Goal: Find specific page/section: Find specific page/section

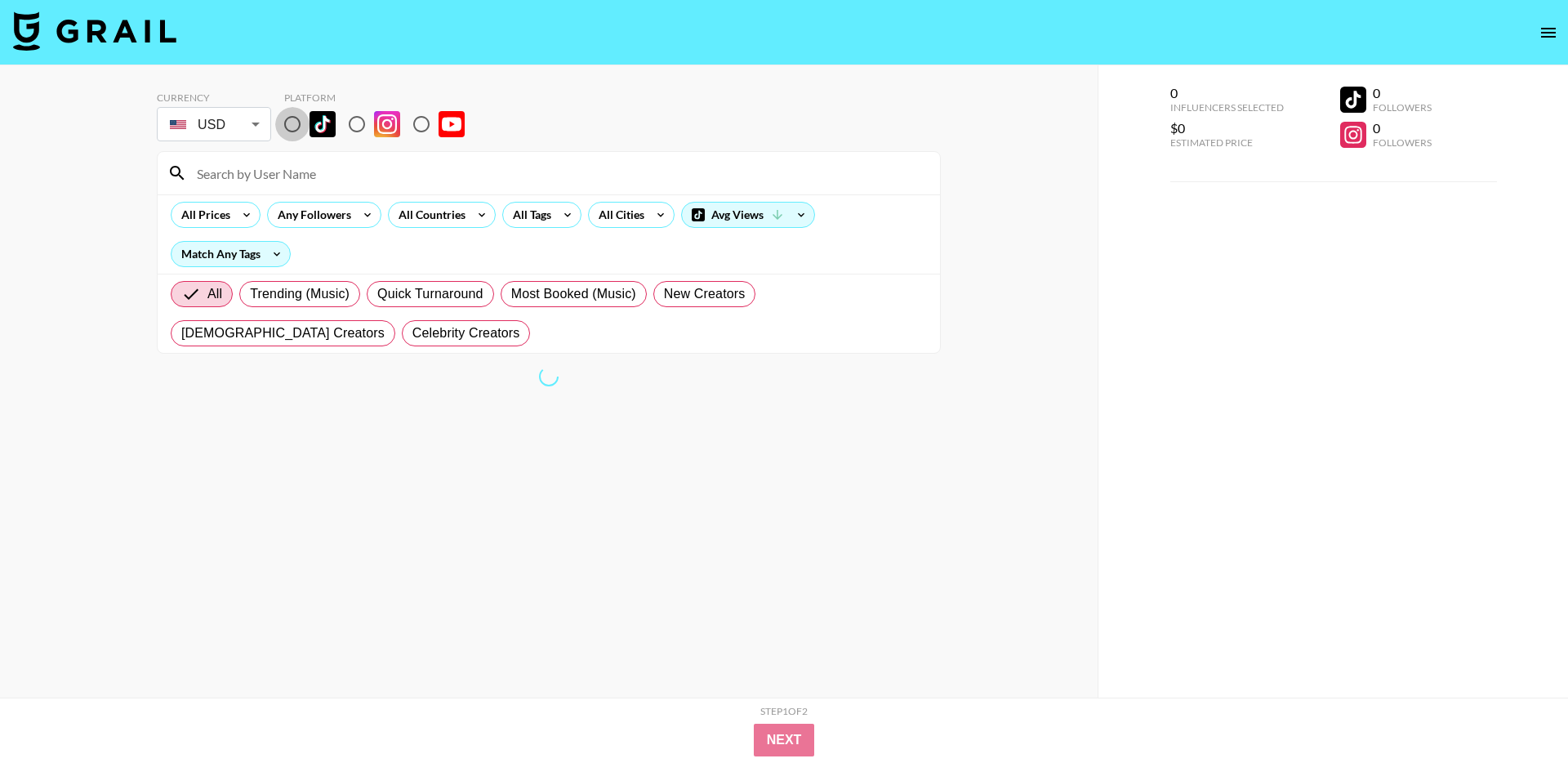
click at [293, 128] on input "radio" at bounding box center [291, 123] width 34 height 34
radio input "true"
click at [336, 281] on label "Trending (Music)" at bounding box center [299, 293] width 121 height 26
click at [250, 294] on input "Trending (Music)" at bounding box center [250, 294] width 0 height 0
radio input "true"
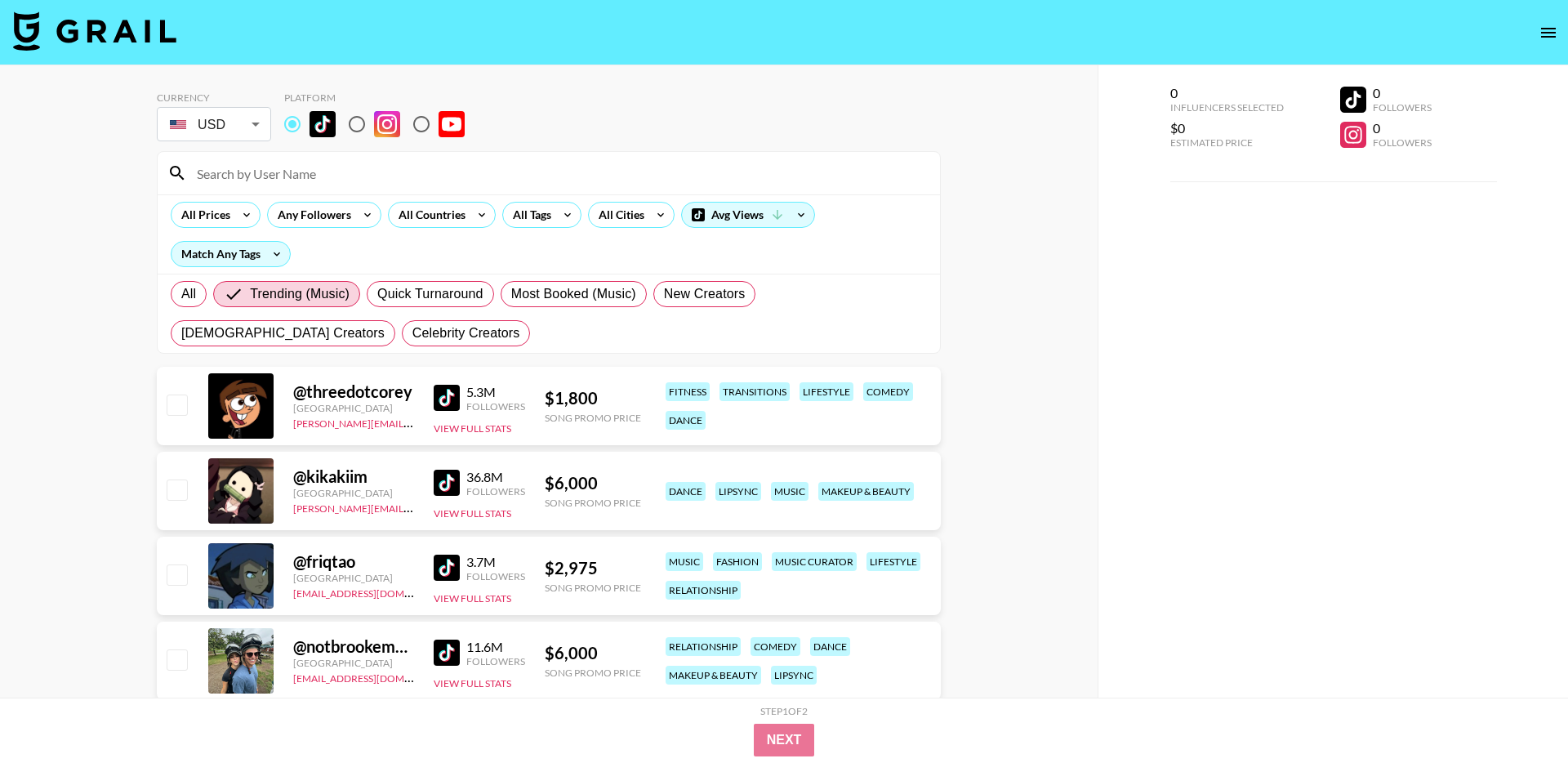
click at [439, 401] on img at bounding box center [446, 397] width 26 height 26
click at [438, 476] on img at bounding box center [446, 482] width 26 height 26
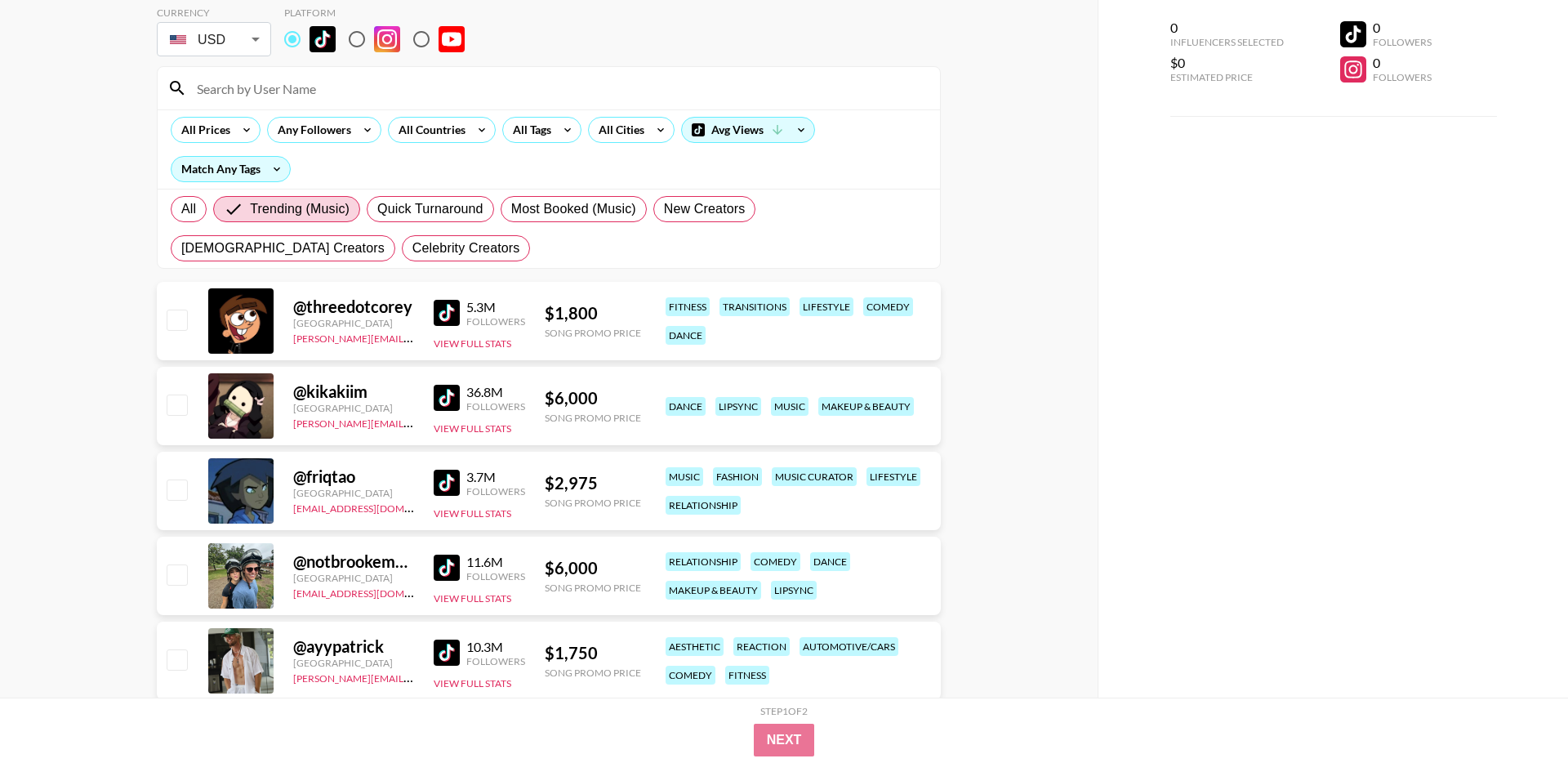
scroll to position [100, 0]
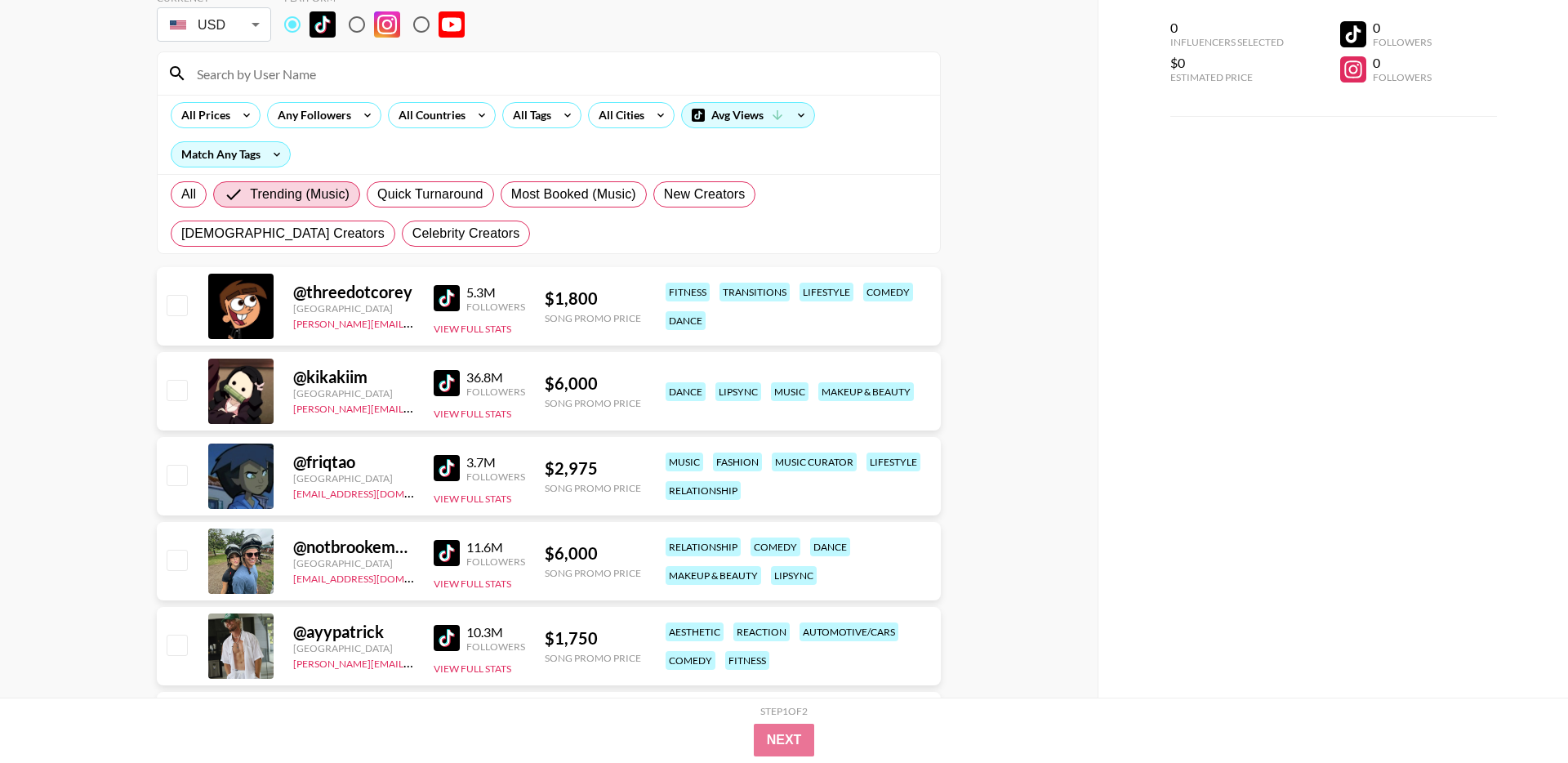
click at [443, 465] on img at bounding box center [446, 467] width 26 height 26
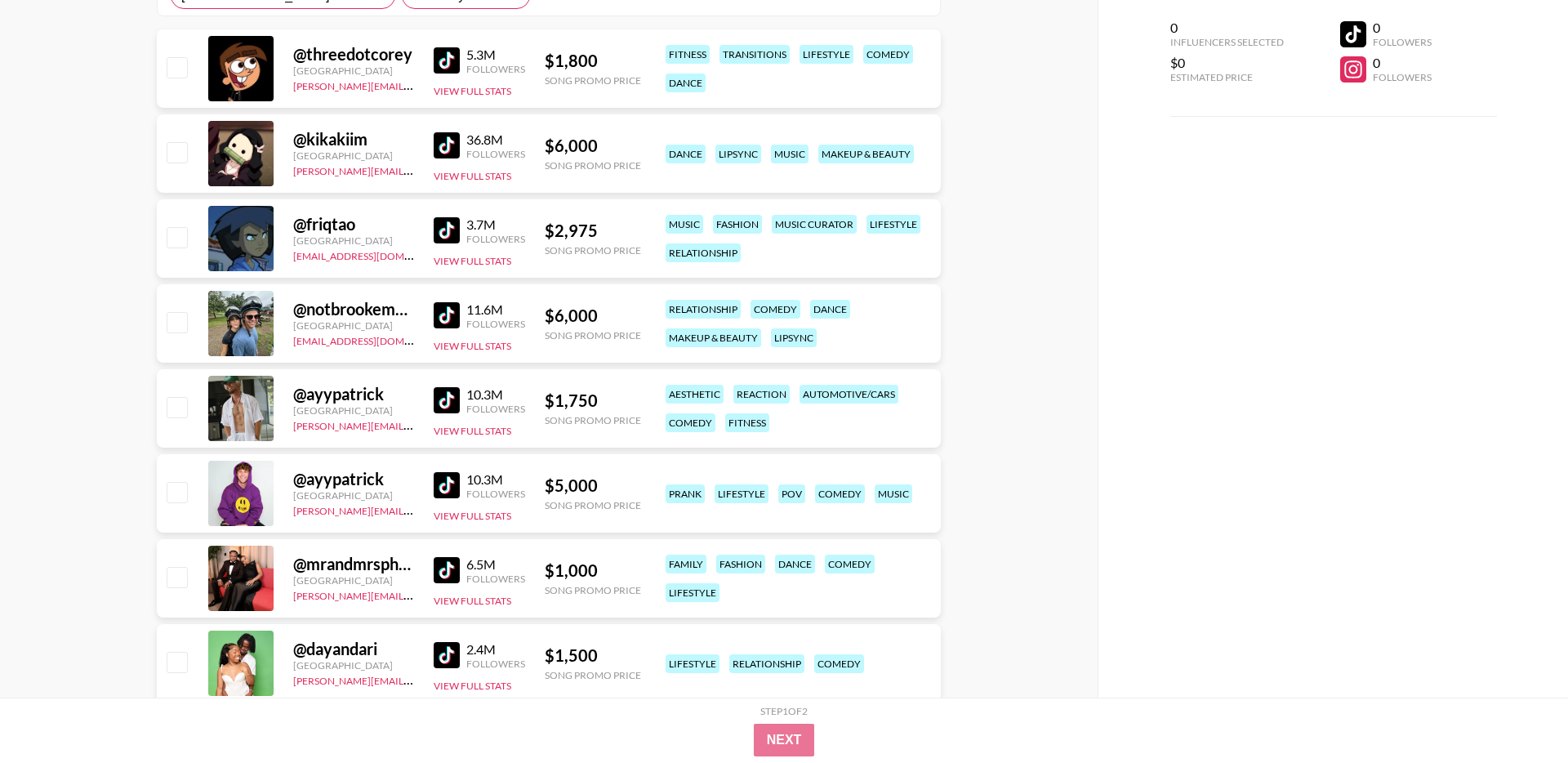
scroll to position [353, 0]
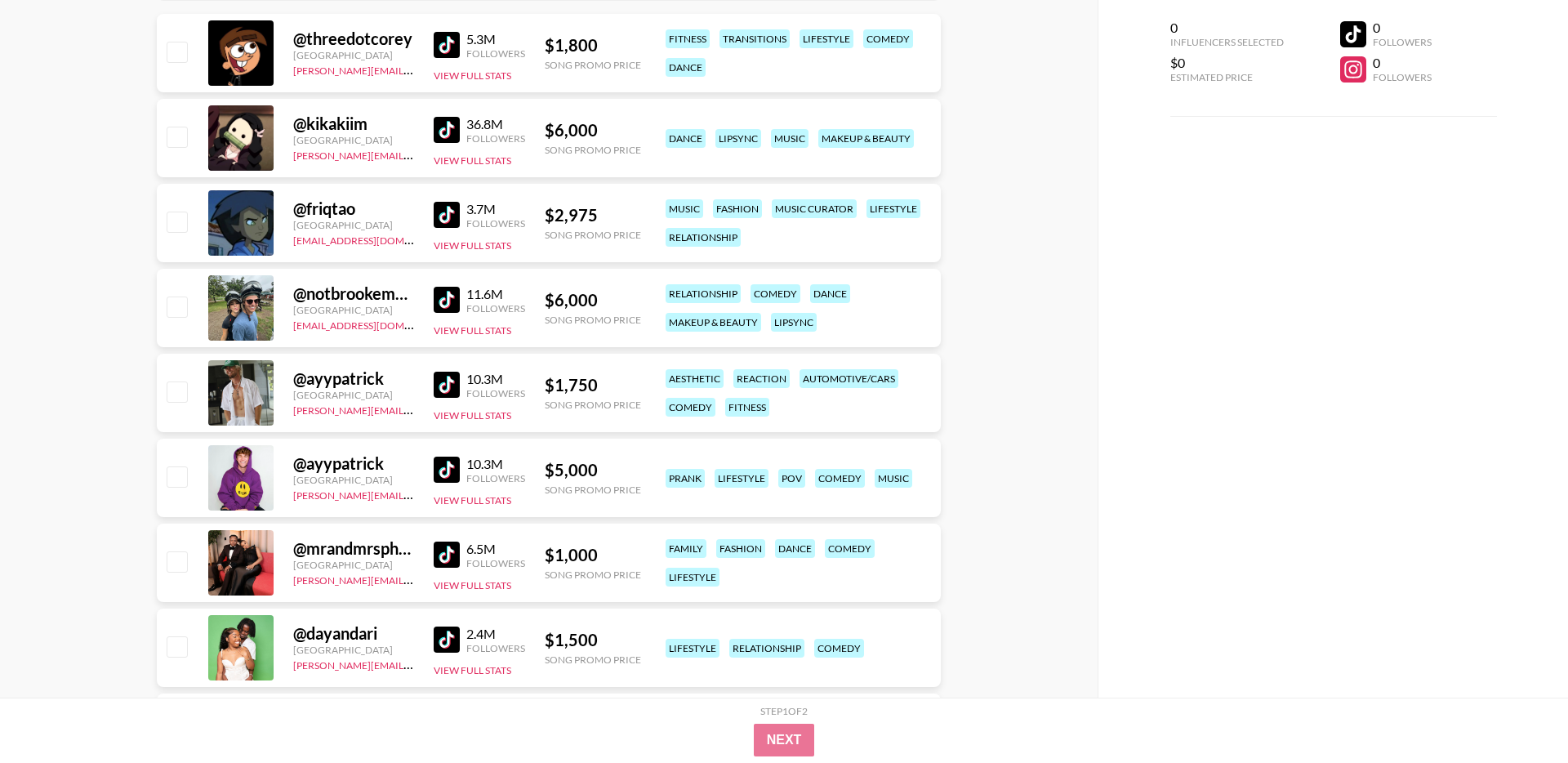
click at [445, 377] on img at bounding box center [446, 384] width 26 height 26
